Goal: Information Seeking & Learning: Learn about a topic

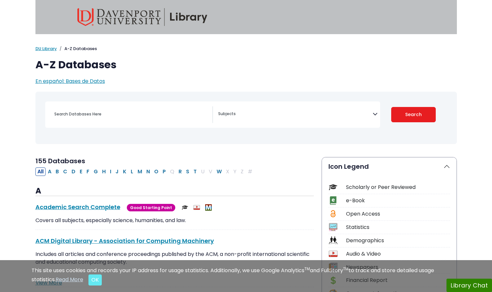
select select "Database Subject Filter"
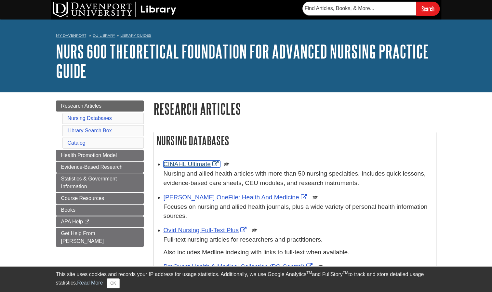
click at [186, 163] on link "CINAHL Ultimate" at bounding box center [191, 163] width 57 height 7
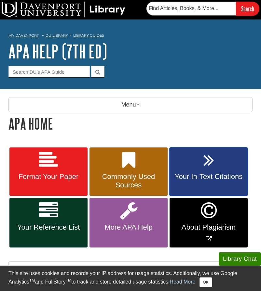
click at [217, 176] on span "Your In-Text Citations" at bounding box center [208, 177] width 68 height 8
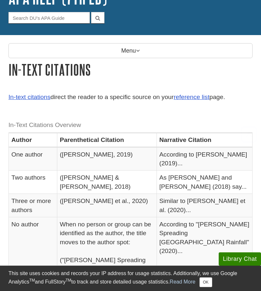
scroll to position [78, 0]
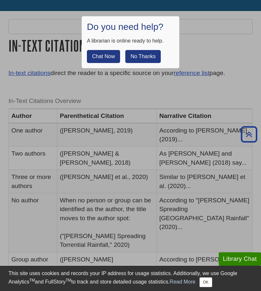
click at [150, 50] on button "No Thanks" at bounding box center [142, 56] width 35 height 13
